Goal: Task Accomplishment & Management: Use online tool/utility

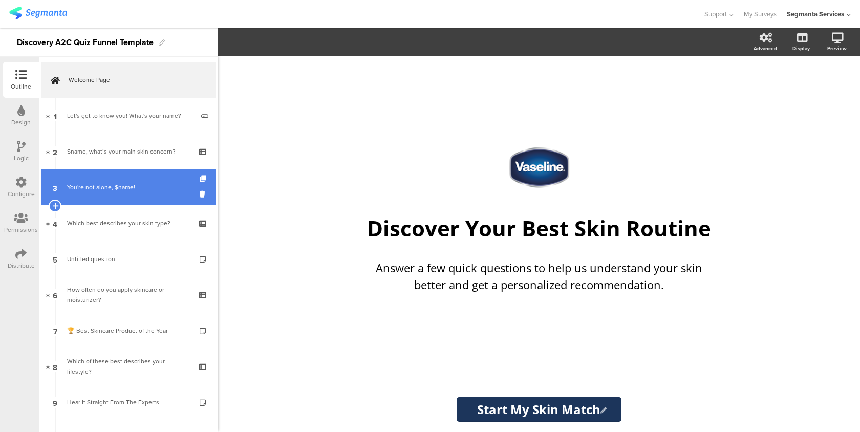
click at [174, 183] on div "You're not alone, $name!" at bounding box center [128, 187] width 122 height 10
